Goal: Find specific page/section: Find specific page/section

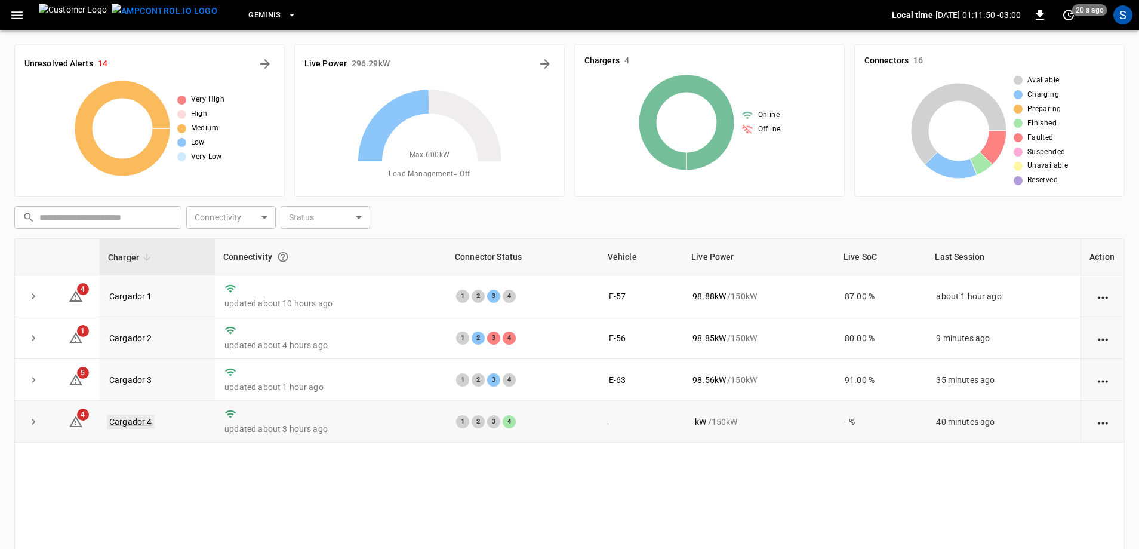
click at [146, 420] on link "Cargador 4" at bounding box center [131, 421] width 48 height 14
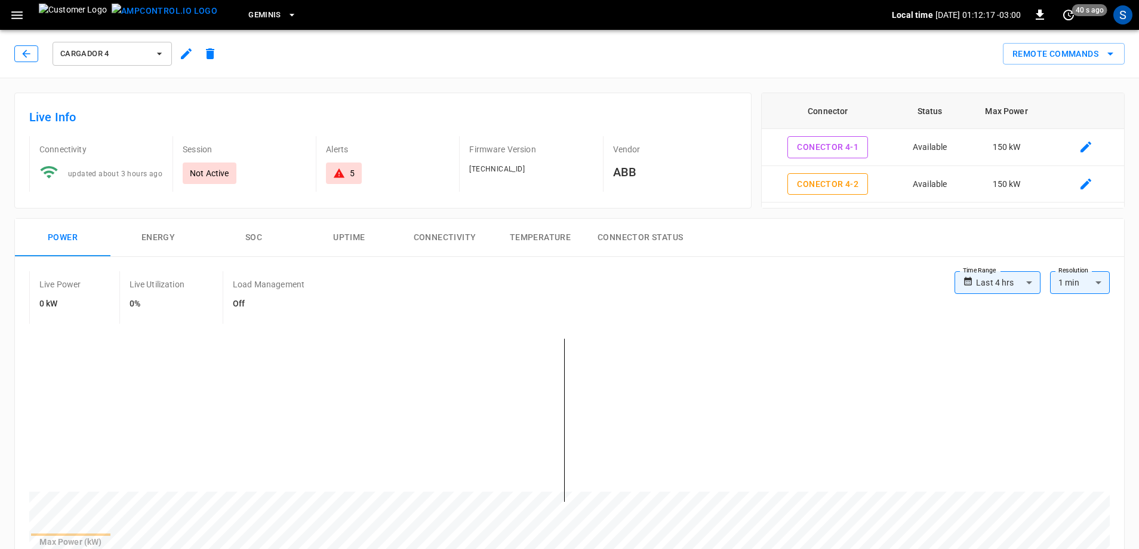
click at [19, 53] on button "button" at bounding box center [26, 53] width 24 height 17
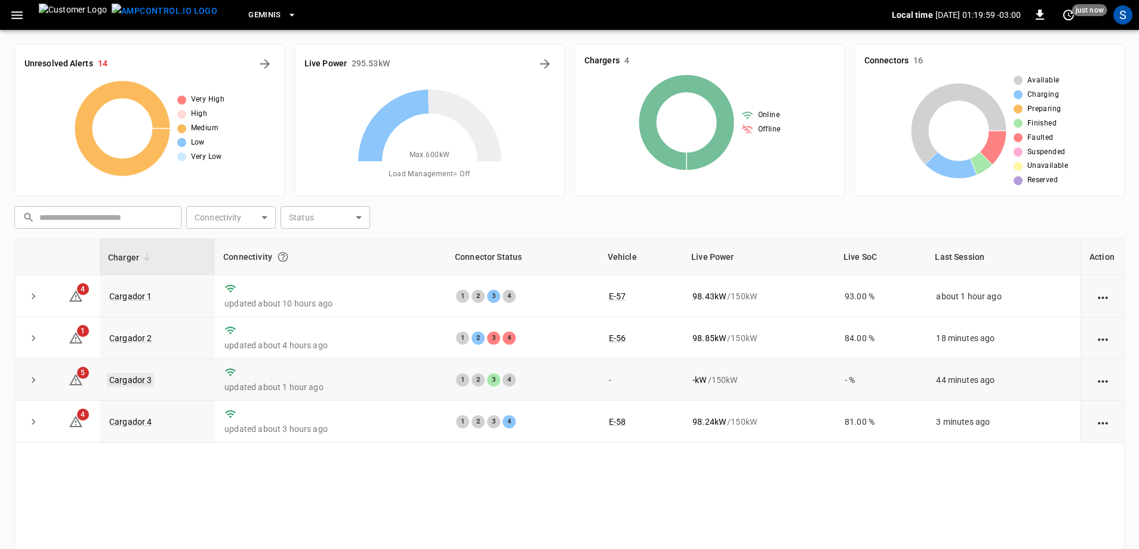
click at [142, 380] on link "Cargador 3" at bounding box center [131, 380] width 48 height 14
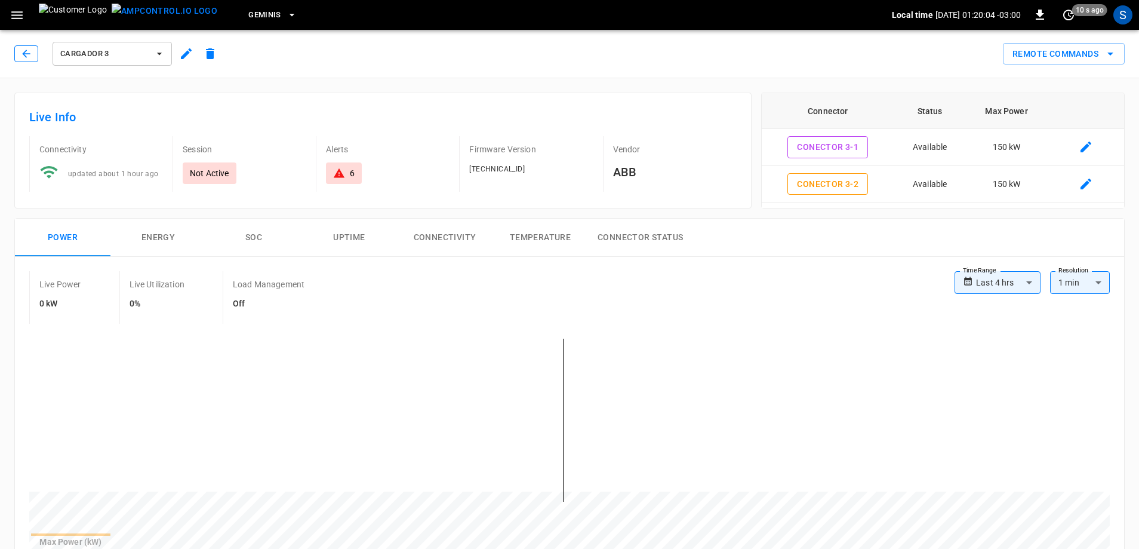
click at [26, 55] on icon "button" at bounding box center [26, 54] width 12 height 12
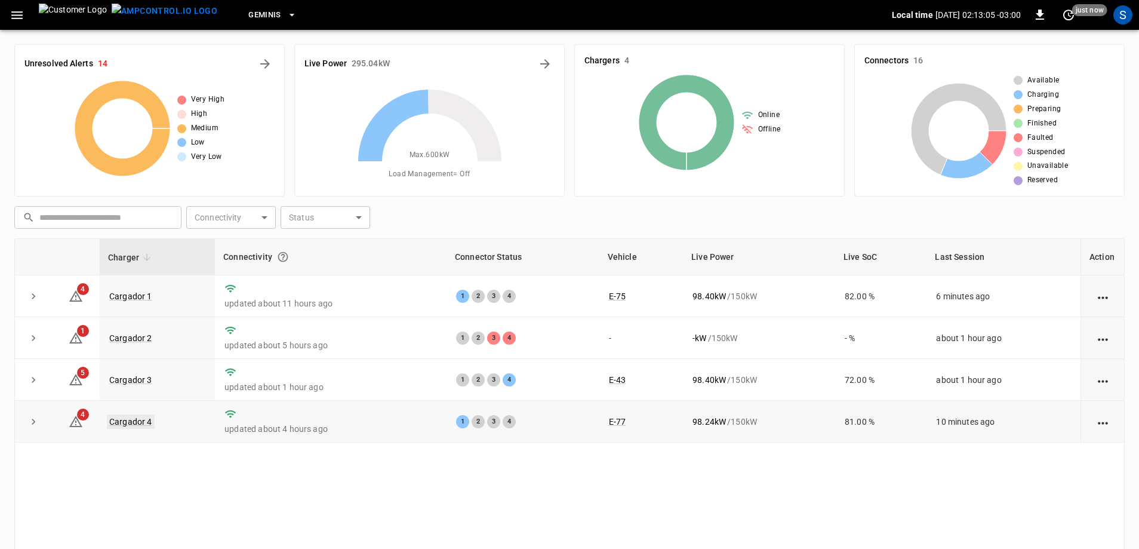
click at [129, 422] on link "Cargador 4" at bounding box center [131, 421] width 48 height 14
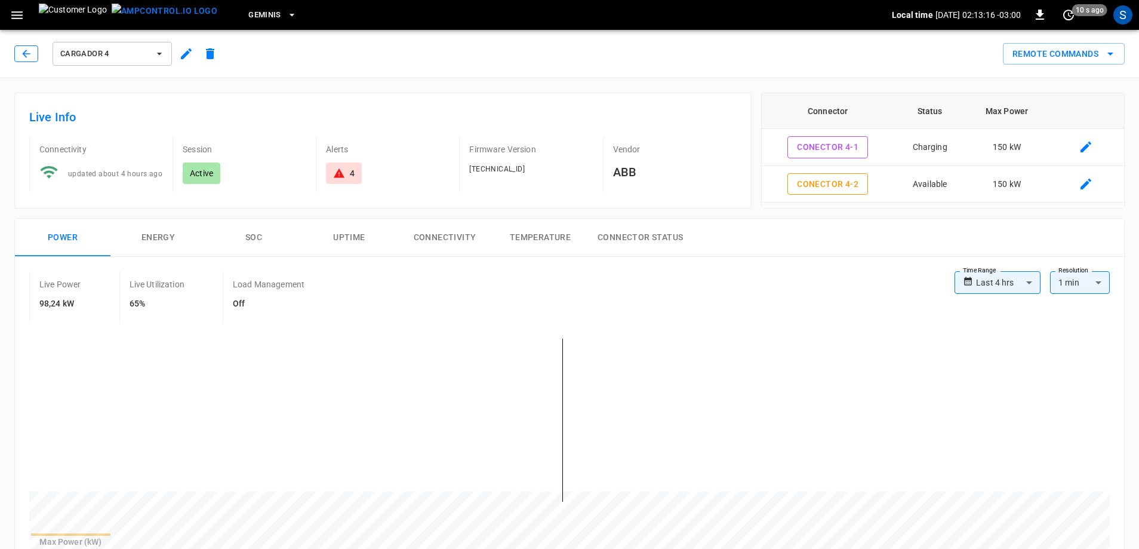
click at [33, 53] on button "button" at bounding box center [26, 53] width 24 height 17
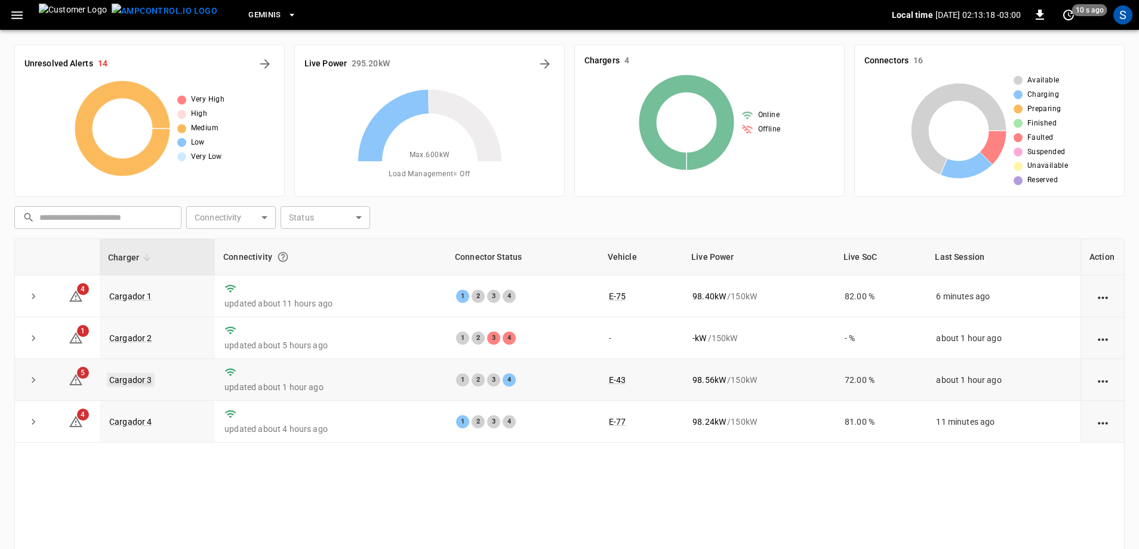
click at [132, 376] on link "Cargador 3" at bounding box center [131, 380] width 48 height 14
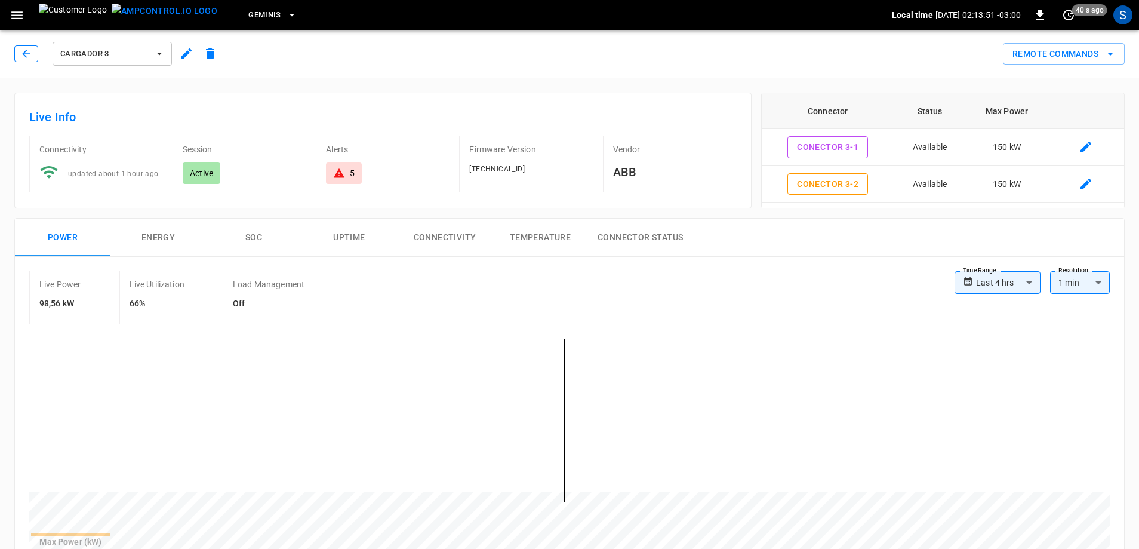
click at [21, 47] on button "button" at bounding box center [26, 53] width 24 height 17
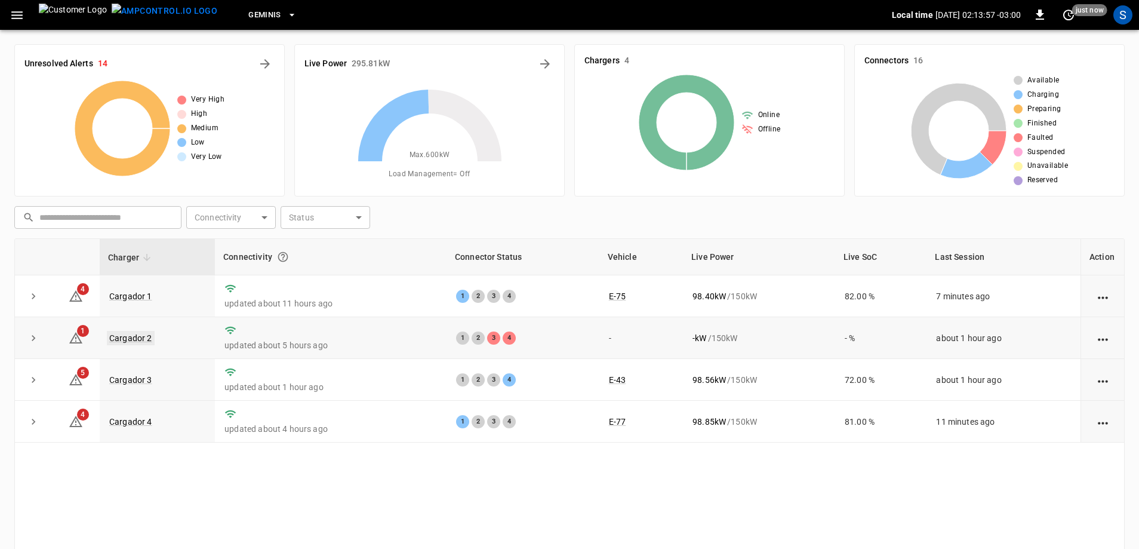
click at [145, 342] on link "Cargador 2" at bounding box center [131, 338] width 48 height 14
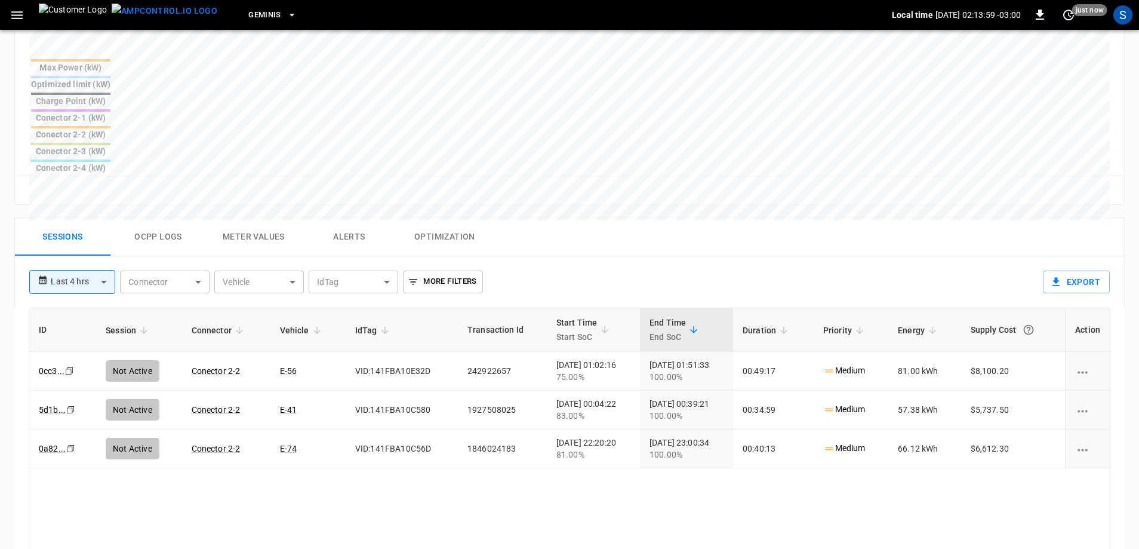
scroll to position [478, 0]
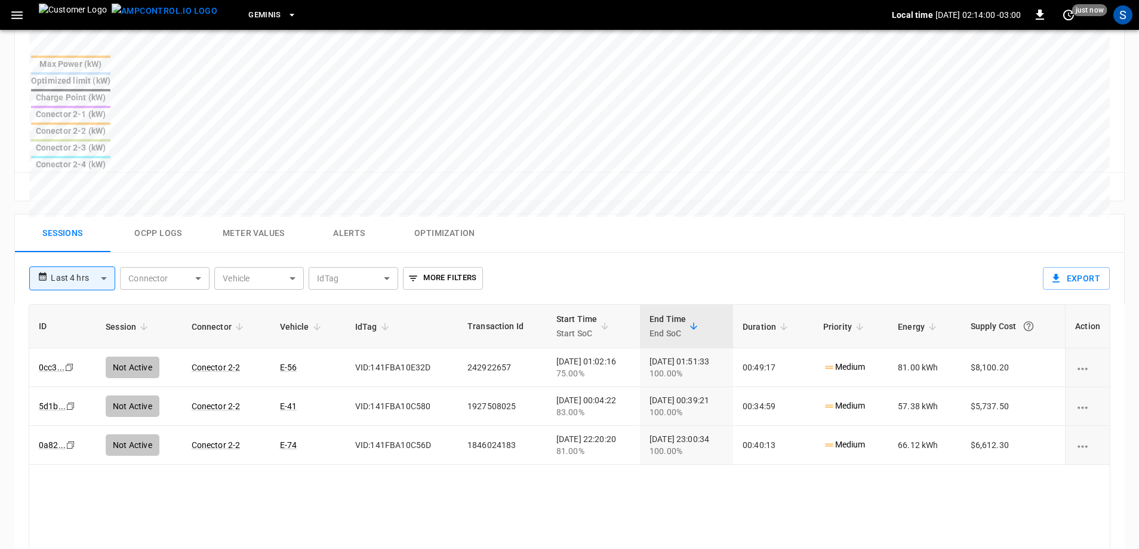
click at [94, 189] on body "**********" at bounding box center [569, 128] width 1139 height 1212
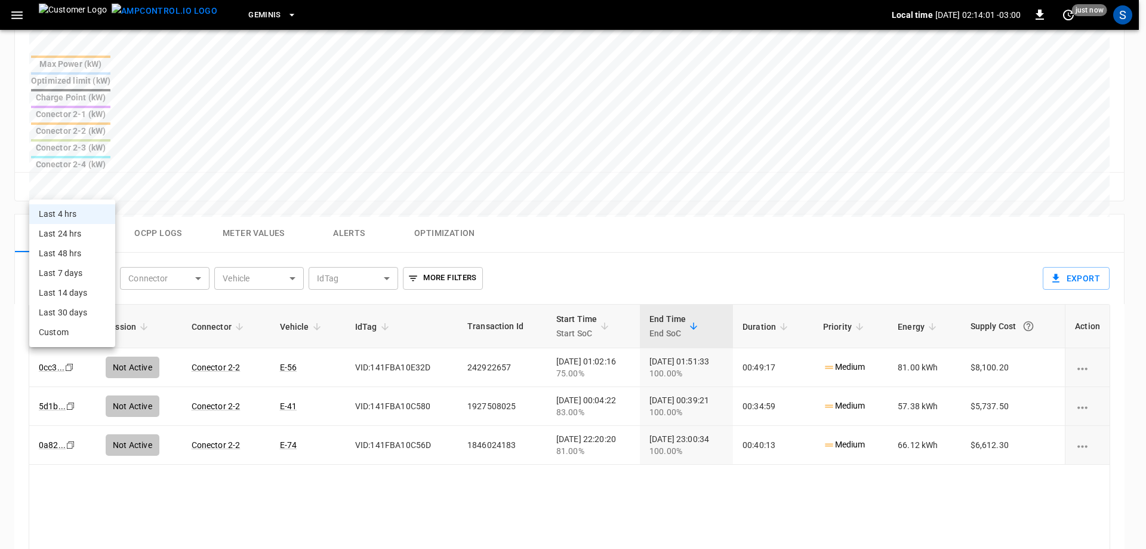
click at [84, 228] on li "Last 24 hrs" at bounding box center [72, 234] width 86 height 20
type input "**********"
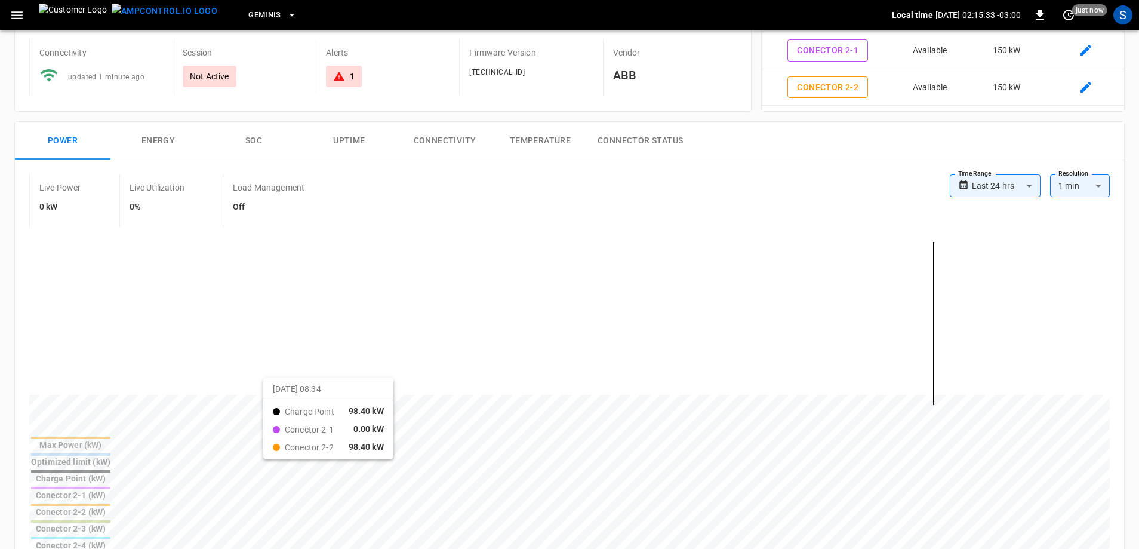
scroll to position [0, 0]
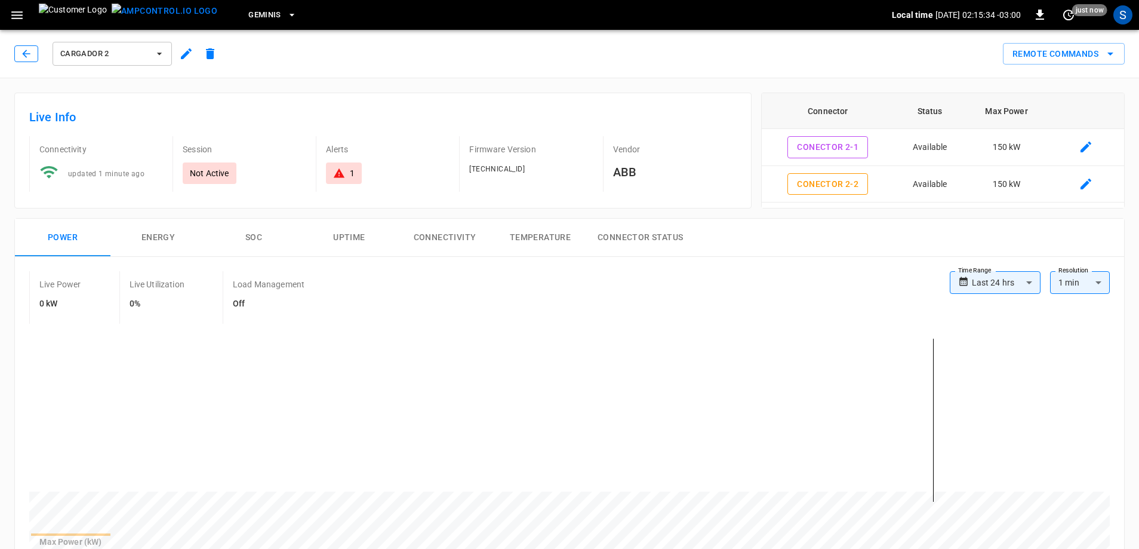
click at [29, 50] on icon "button" at bounding box center [26, 54] width 12 height 12
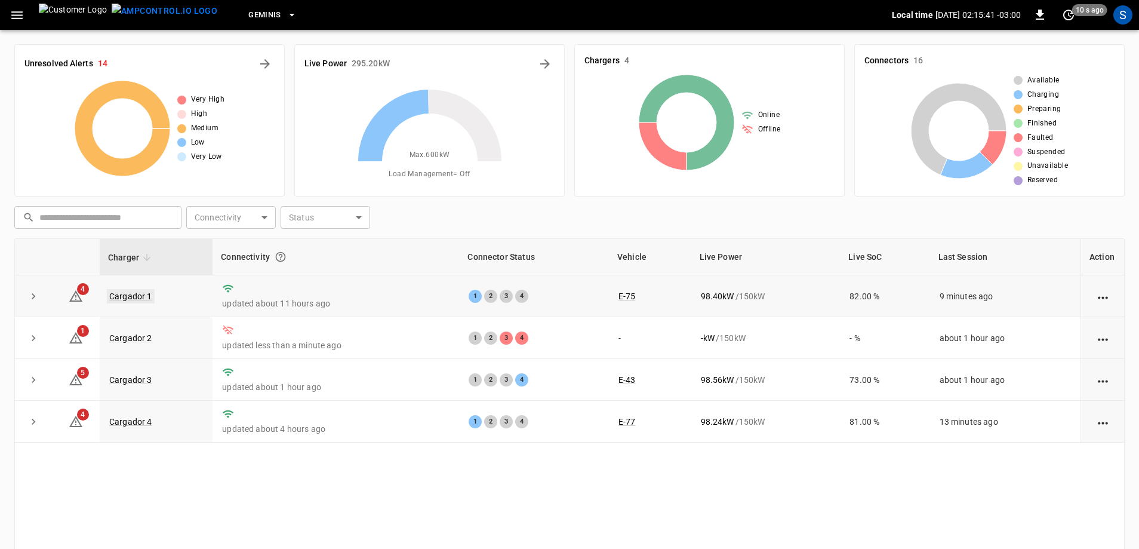
click at [137, 297] on link "Cargador 1" at bounding box center [131, 296] width 48 height 14
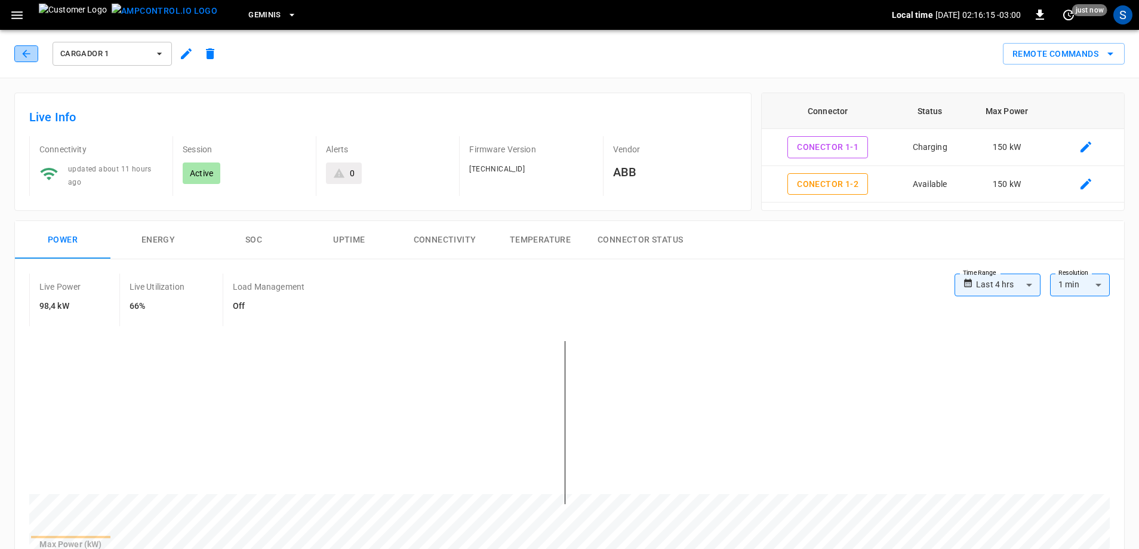
click at [23, 58] on icon "button" at bounding box center [26, 54] width 12 height 12
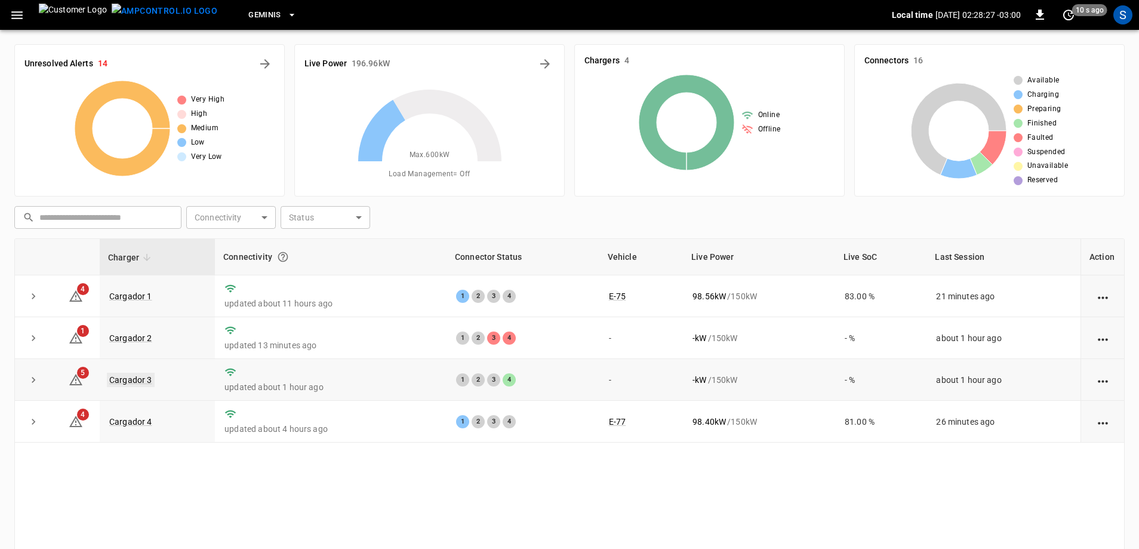
click at [146, 381] on link "Cargador 3" at bounding box center [131, 380] width 48 height 14
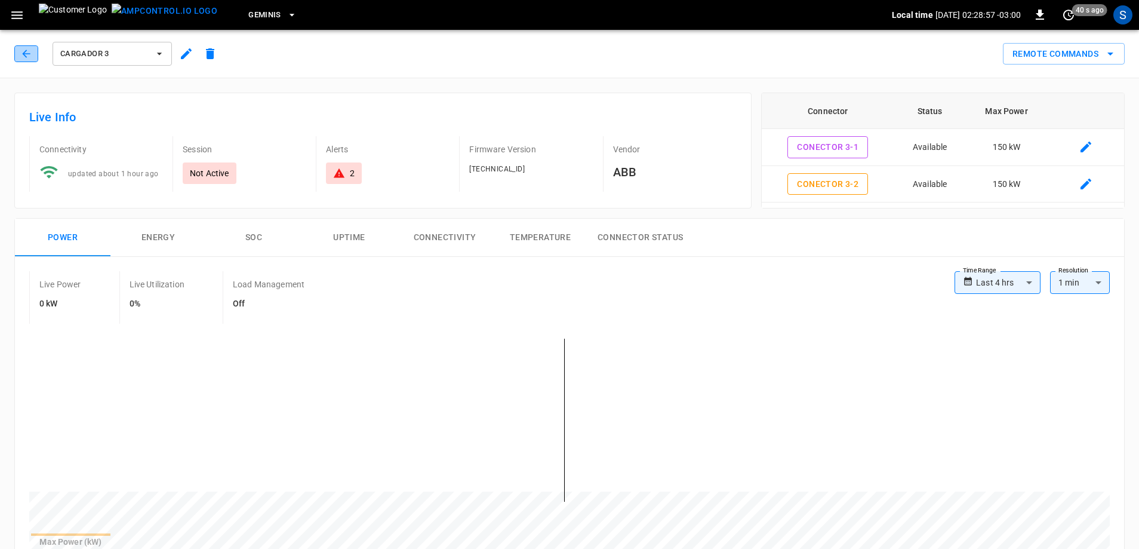
click at [24, 56] on icon "button" at bounding box center [26, 54] width 12 height 12
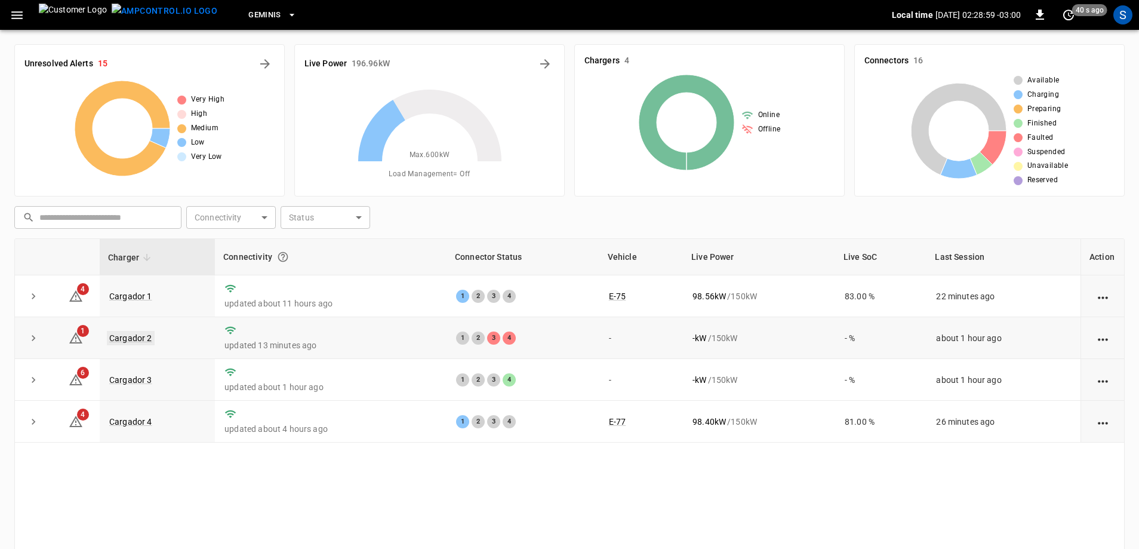
click at [138, 341] on link "Cargador 2" at bounding box center [131, 338] width 48 height 14
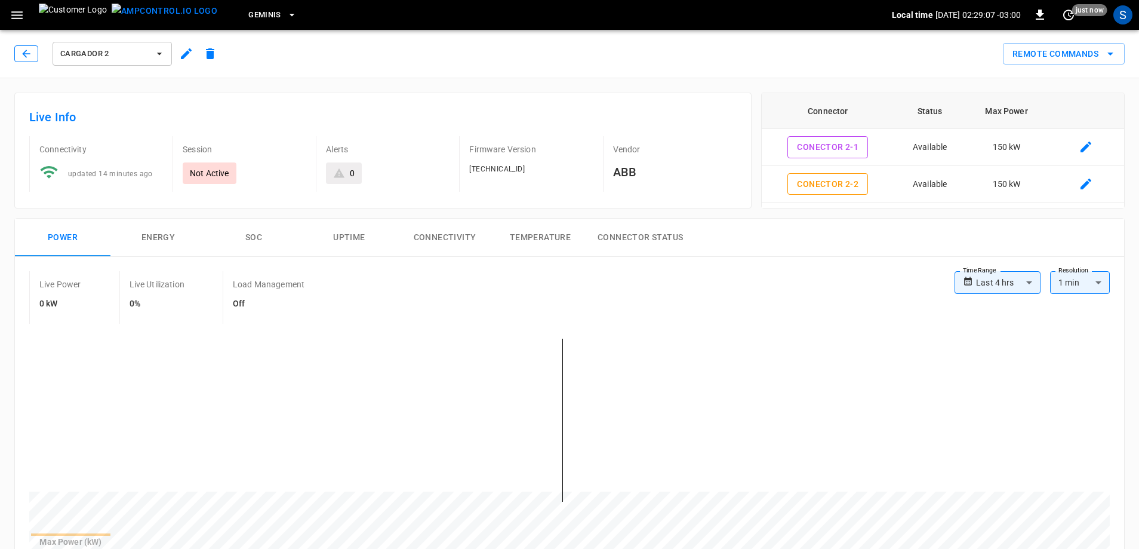
click at [36, 53] on div "Cargador 2" at bounding box center [118, 53] width 208 height 29
click at [35, 53] on button "button" at bounding box center [26, 53] width 24 height 17
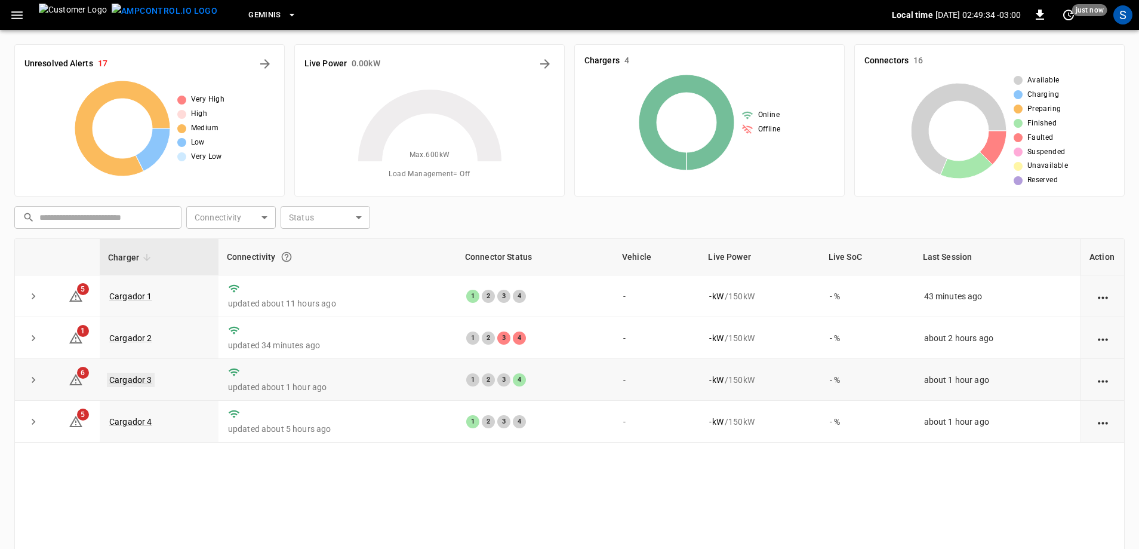
click at [131, 385] on link "Cargador 3" at bounding box center [131, 380] width 48 height 14
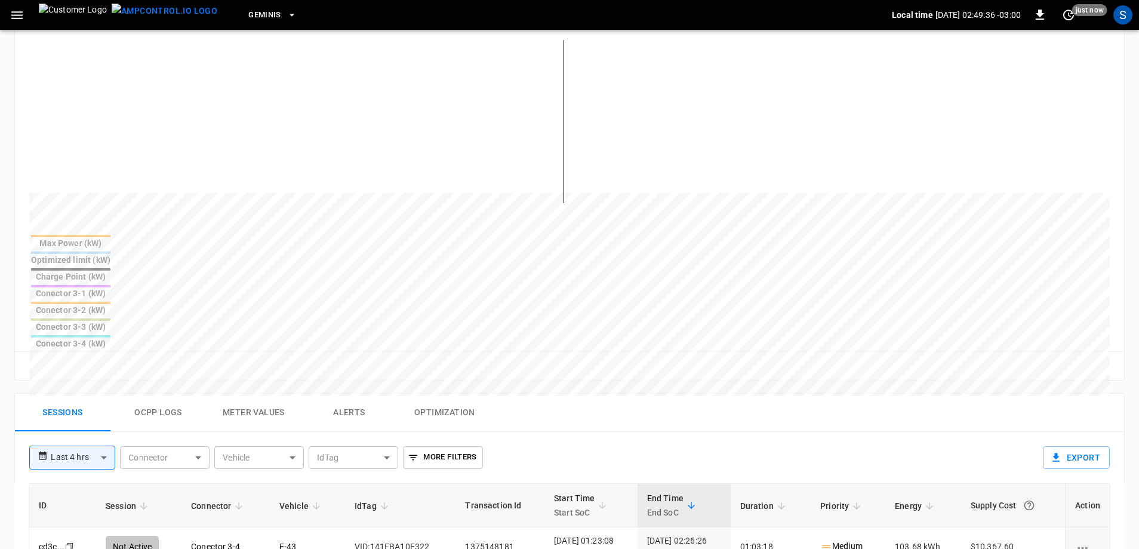
scroll to position [418, 0]
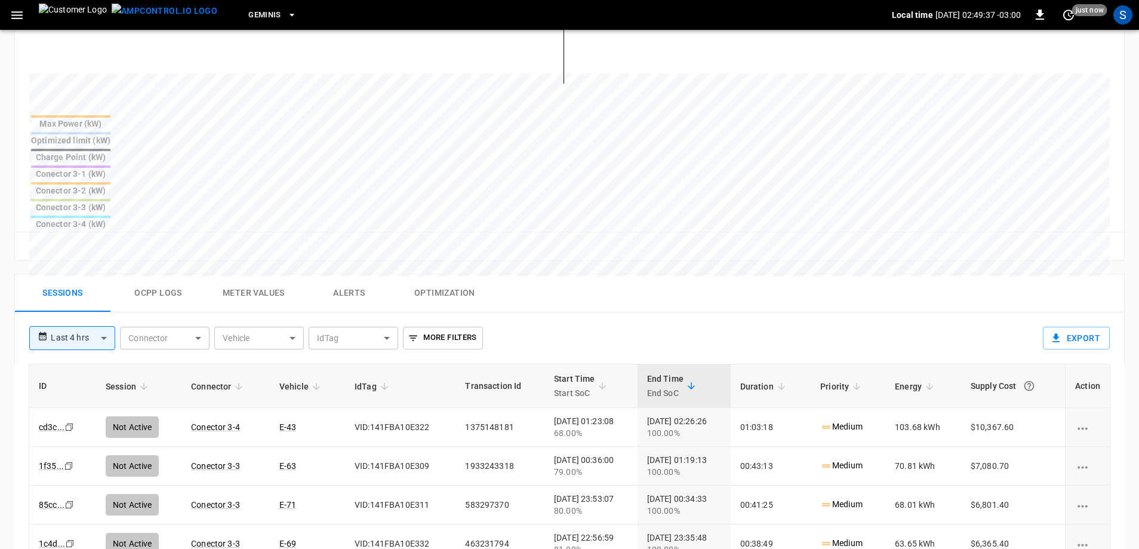
click at [94, 245] on body "**********" at bounding box center [569, 188] width 1139 height 1212
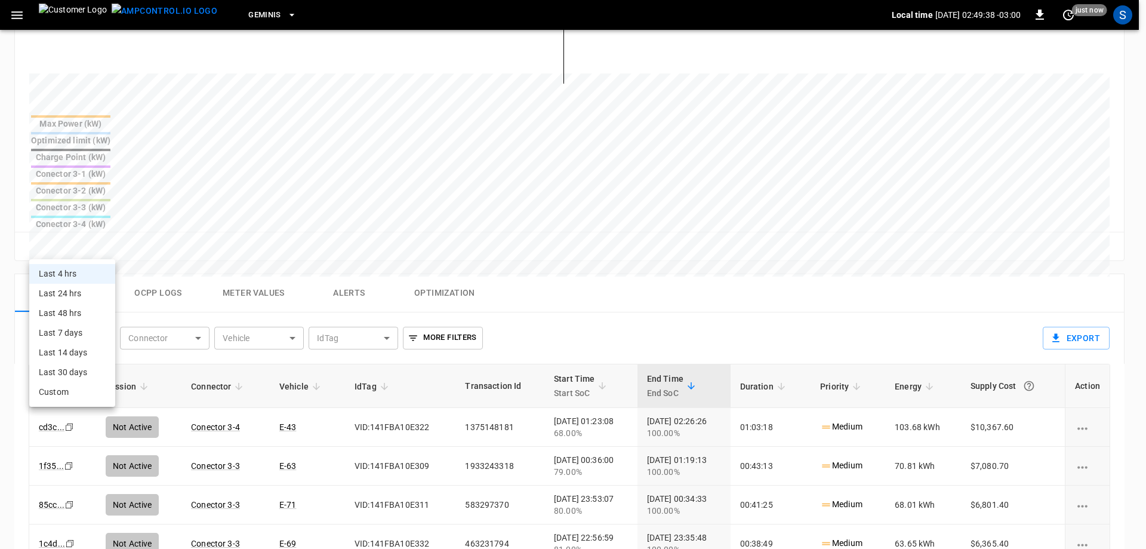
click at [79, 289] on li "Last 24 hrs" at bounding box center [72, 294] width 86 height 20
type input "**********"
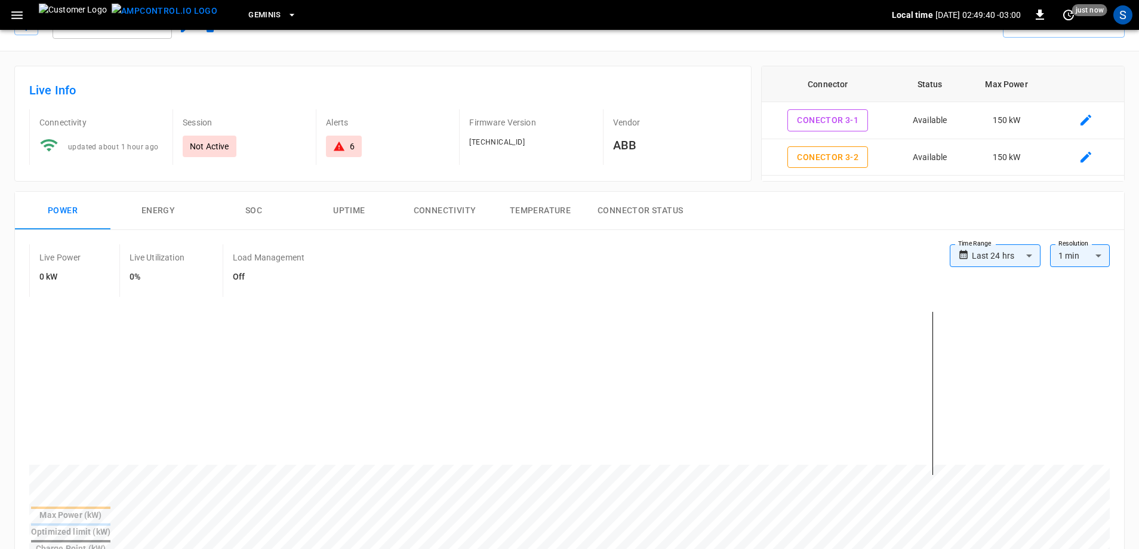
scroll to position [0, 0]
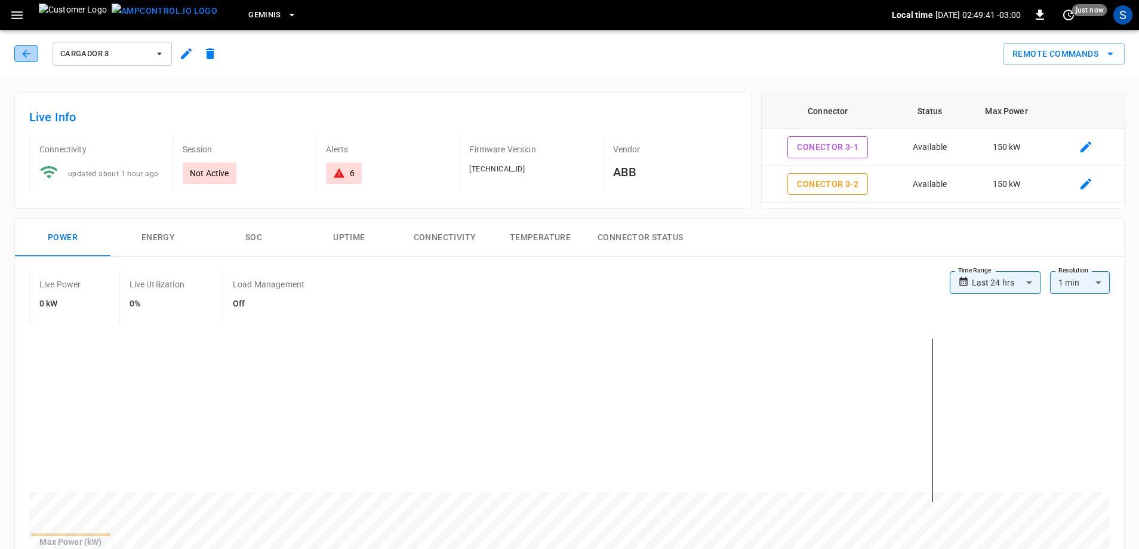
click at [35, 54] on button "button" at bounding box center [26, 53] width 24 height 17
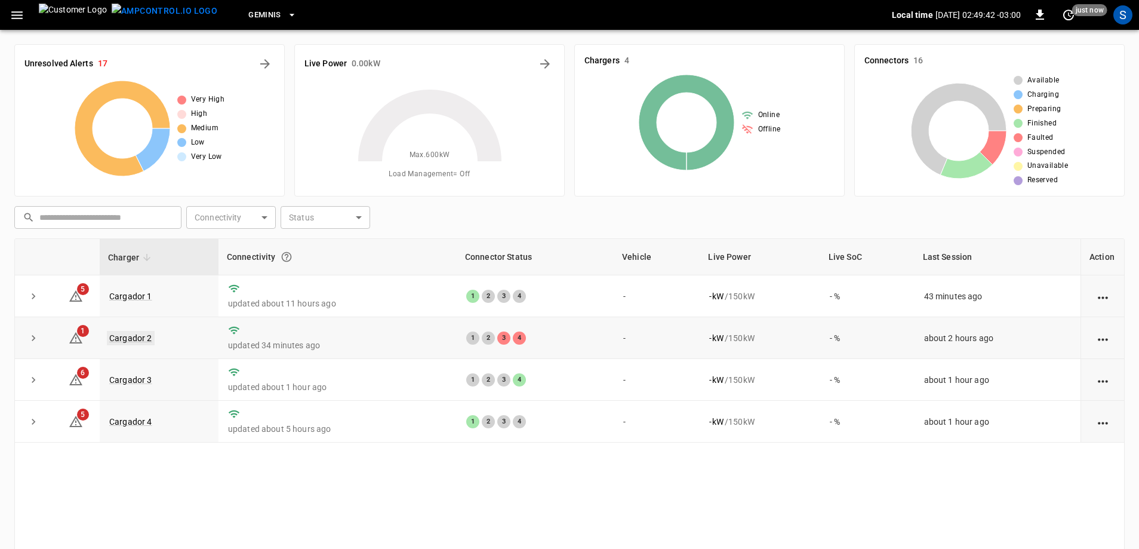
click at [137, 337] on link "Cargador 2" at bounding box center [131, 338] width 48 height 14
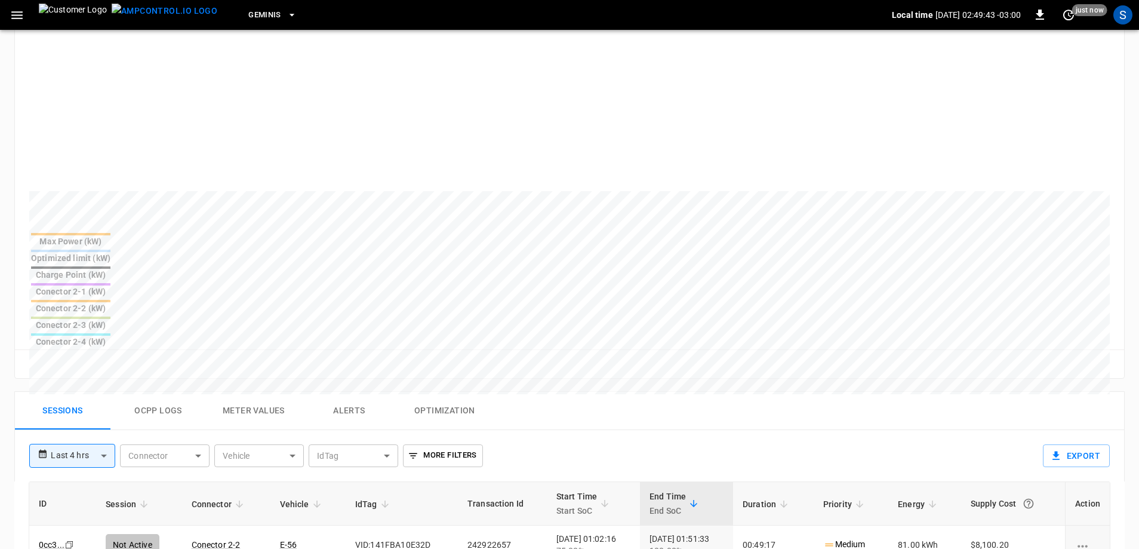
scroll to position [358, 0]
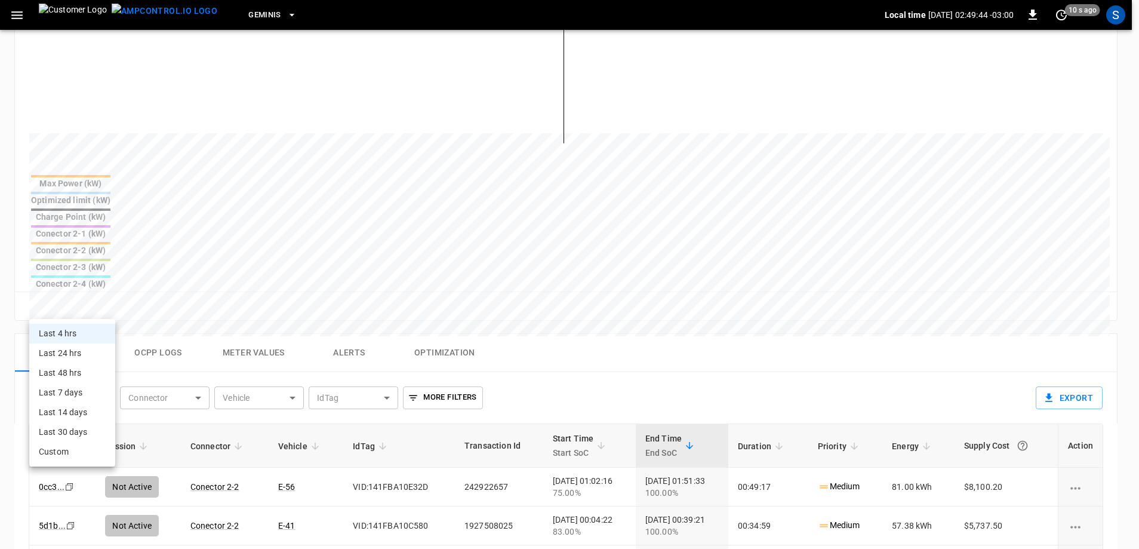
drag, startPoint x: 108, startPoint y: 310, endPoint x: 106, endPoint y: 321, distance: 11.0
click at [107, 310] on body "**********" at bounding box center [569, 248] width 1139 height 1212
click at [95, 351] on li "Last 24 hrs" at bounding box center [72, 353] width 86 height 20
type input "**********"
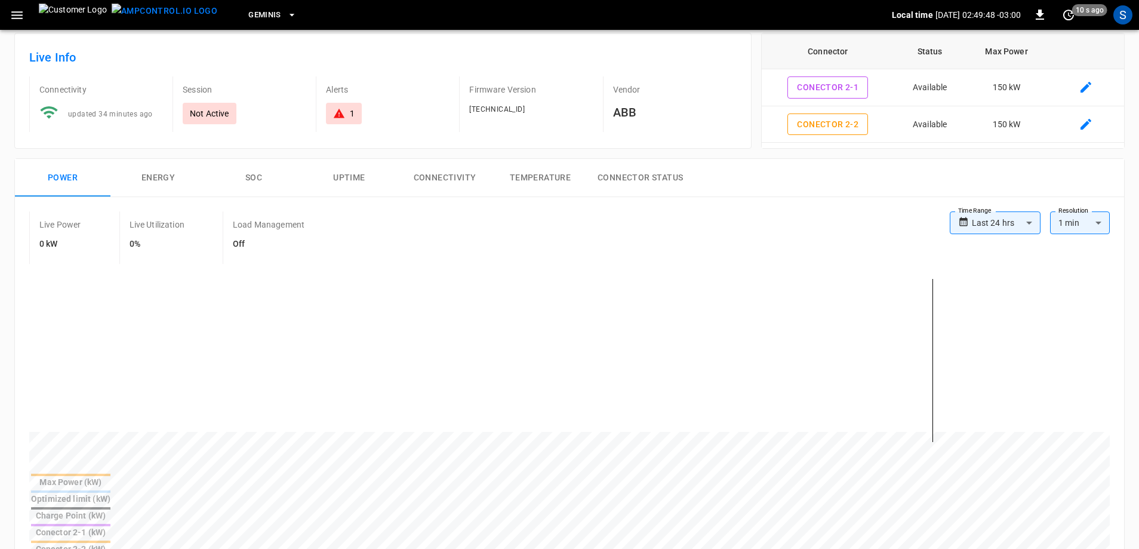
scroll to position [0, 0]
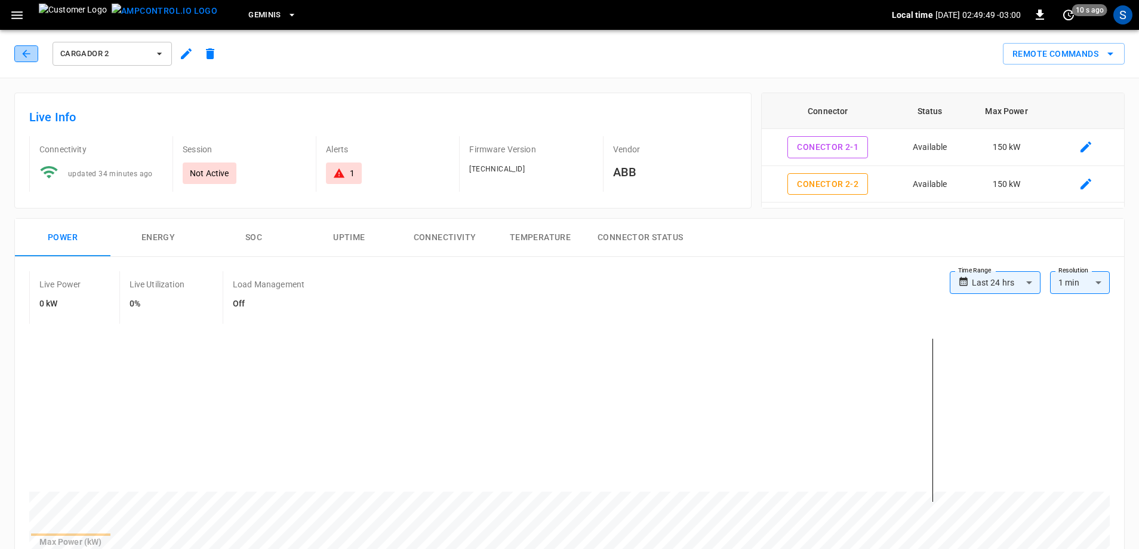
click at [29, 59] on button "button" at bounding box center [26, 53] width 24 height 17
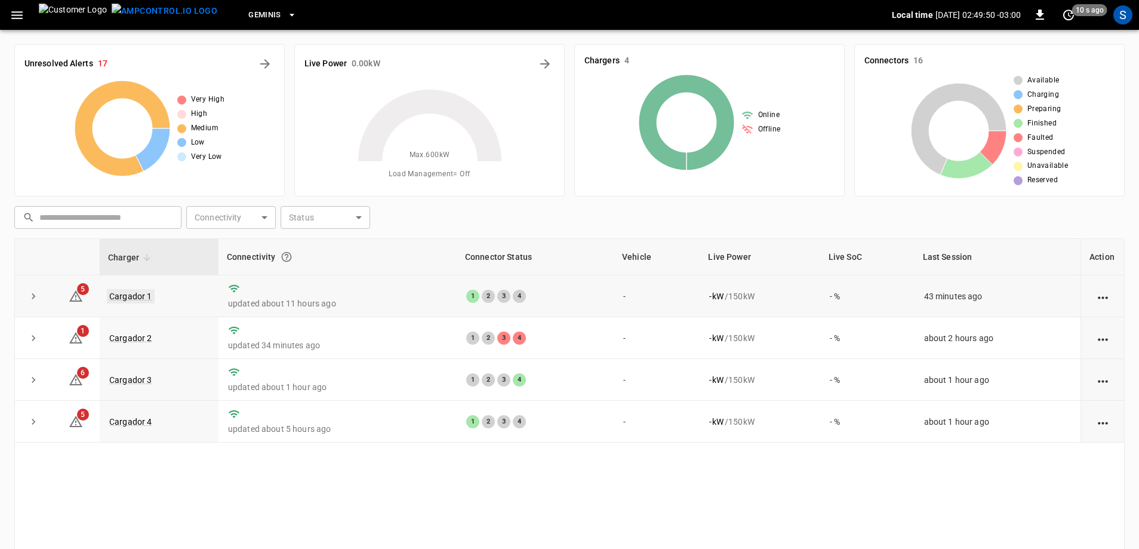
click at [129, 293] on link "Cargador 1" at bounding box center [131, 296] width 48 height 14
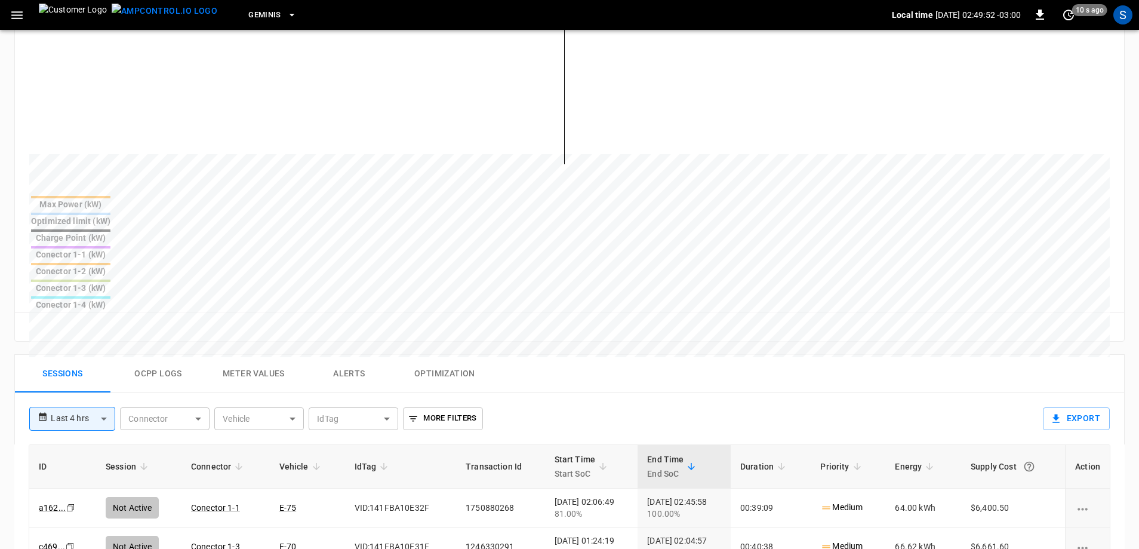
scroll to position [418, 0]
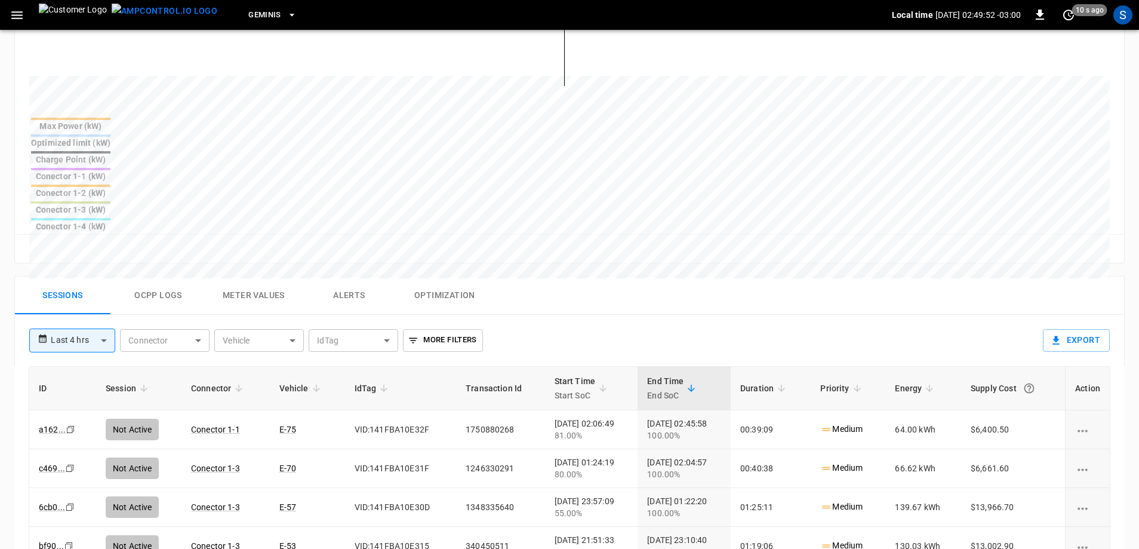
click at [93, 256] on body "**********" at bounding box center [569, 189] width 1139 height 1215
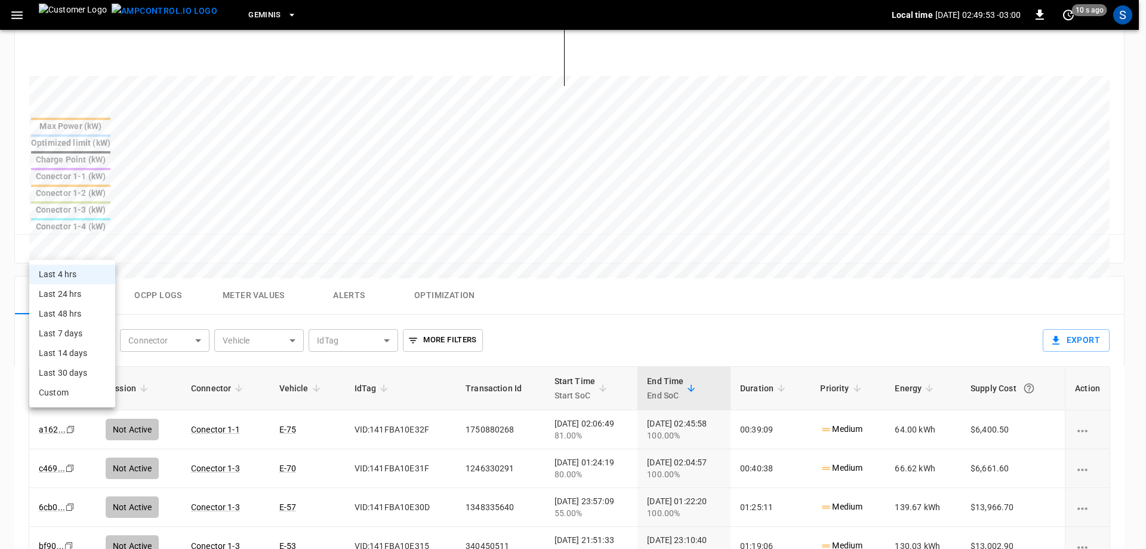
click at [90, 291] on li "Last 24 hrs" at bounding box center [72, 294] width 86 height 20
type input "**********"
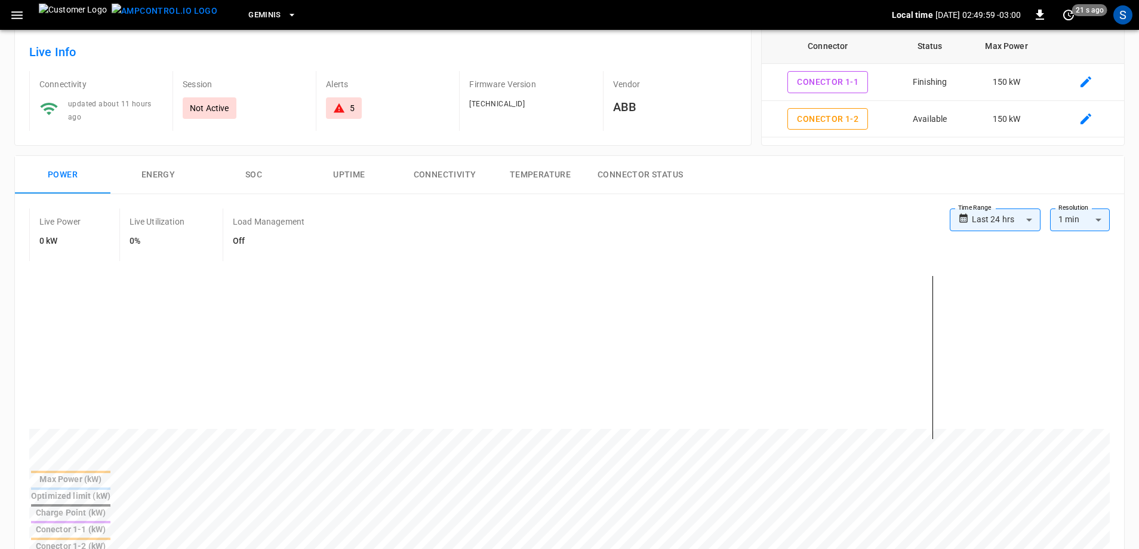
scroll to position [0, 0]
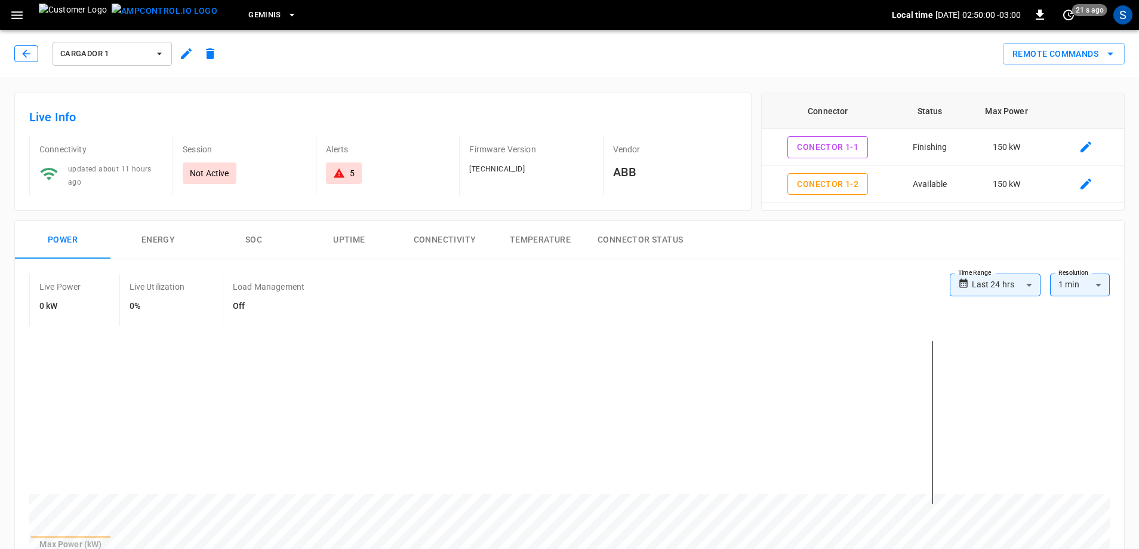
click at [33, 60] on button "button" at bounding box center [26, 53] width 24 height 17
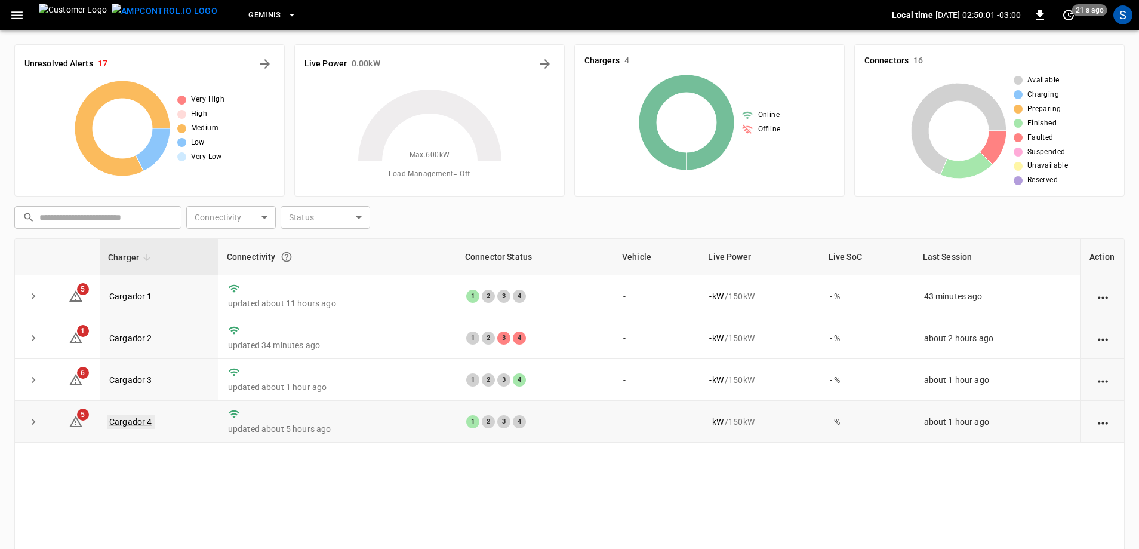
click at [118, 425] on link "Cargador 4" at bounding box center [131, 421] width 48 height 14
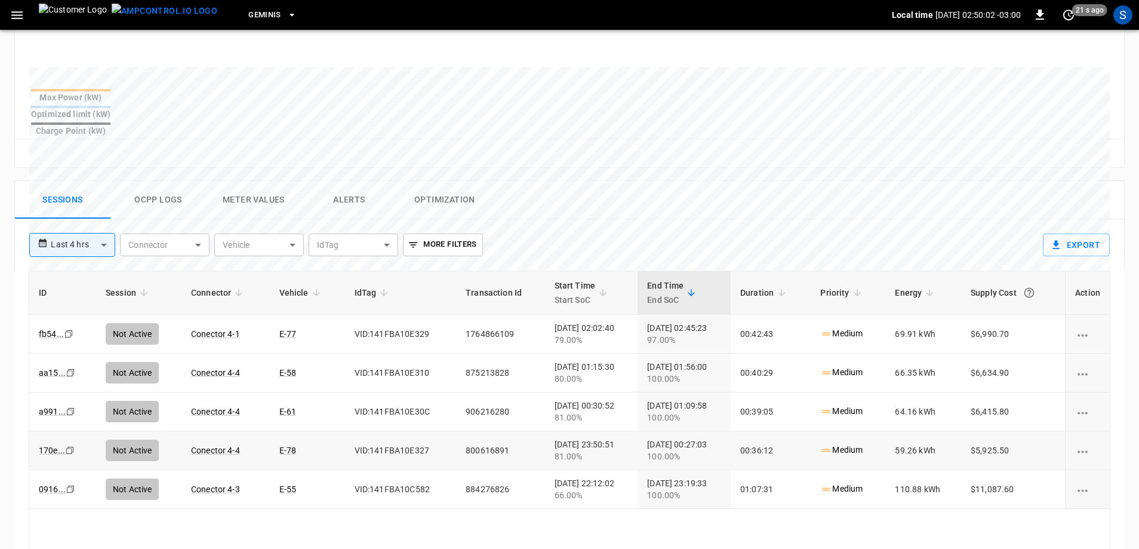
scroll to position [478, 0]
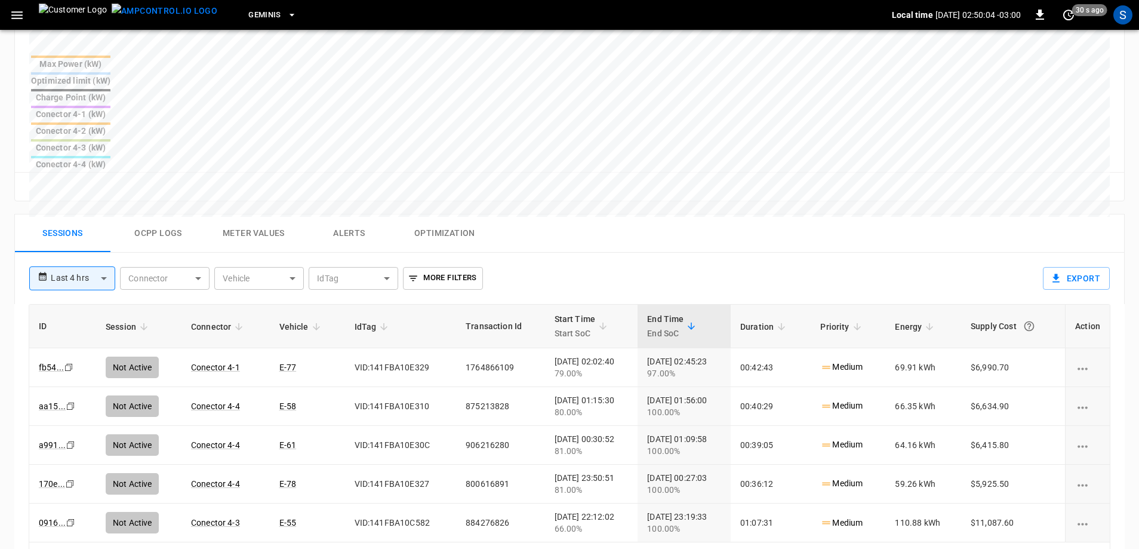
click at [91, 192] on body "**********" at bounding box center [569, 128] width 1139 height 1212
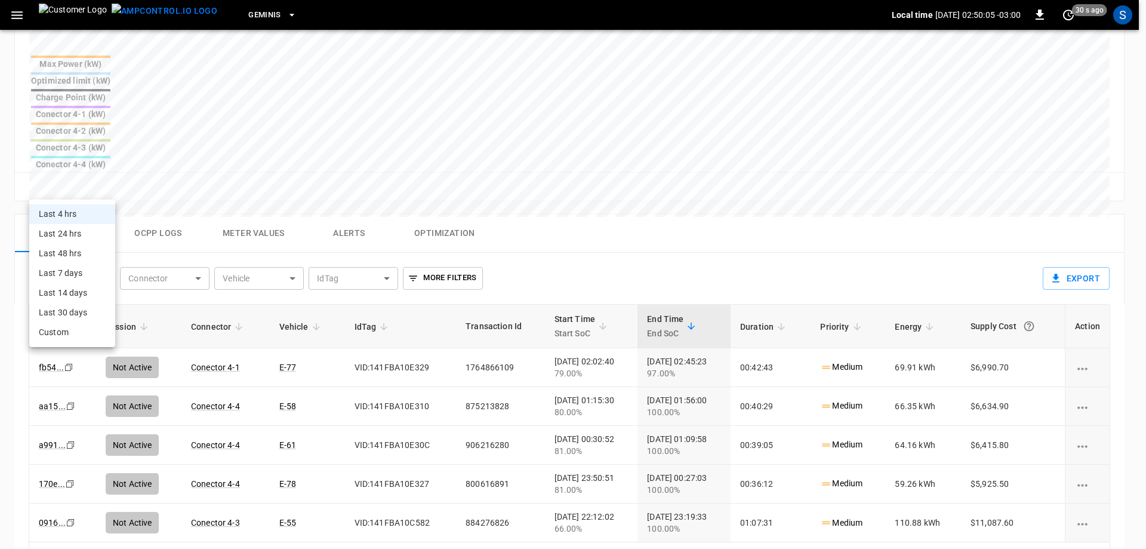
click at [83, 228] on li "Last 24 hrs" at bounding box center [72, 234] width 86 height 20
type input "**********"
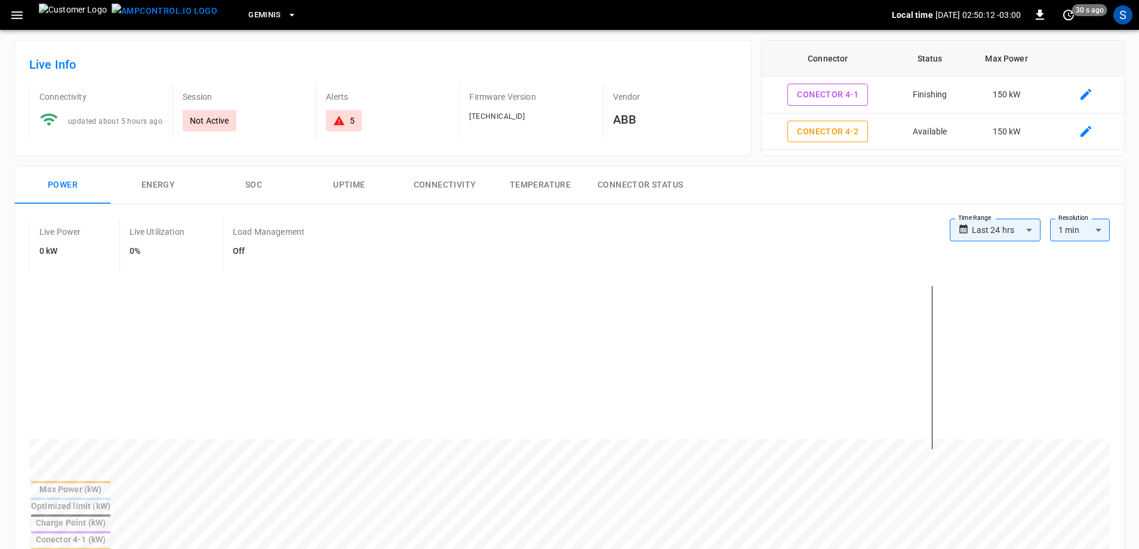
scroll to position [0, 0]
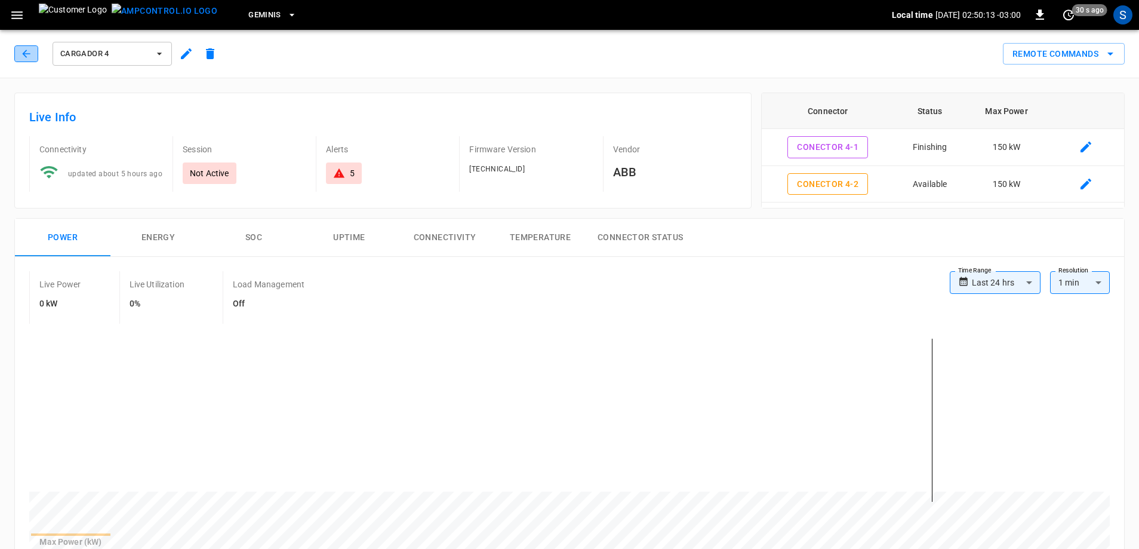
click at [24, 51] on icon "button" at bounding box center [26, 54] width 12 height 12
